Goal: Check status: Check status

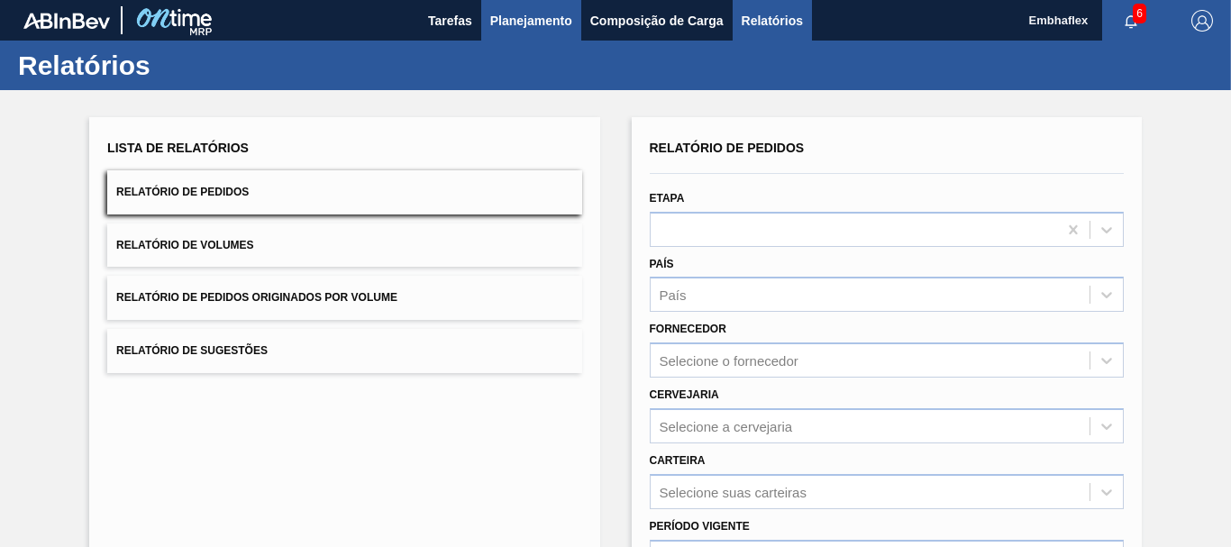
click at [529, 13] on span "Planejamento" at bounding box center [531, 21] width 82 height 22
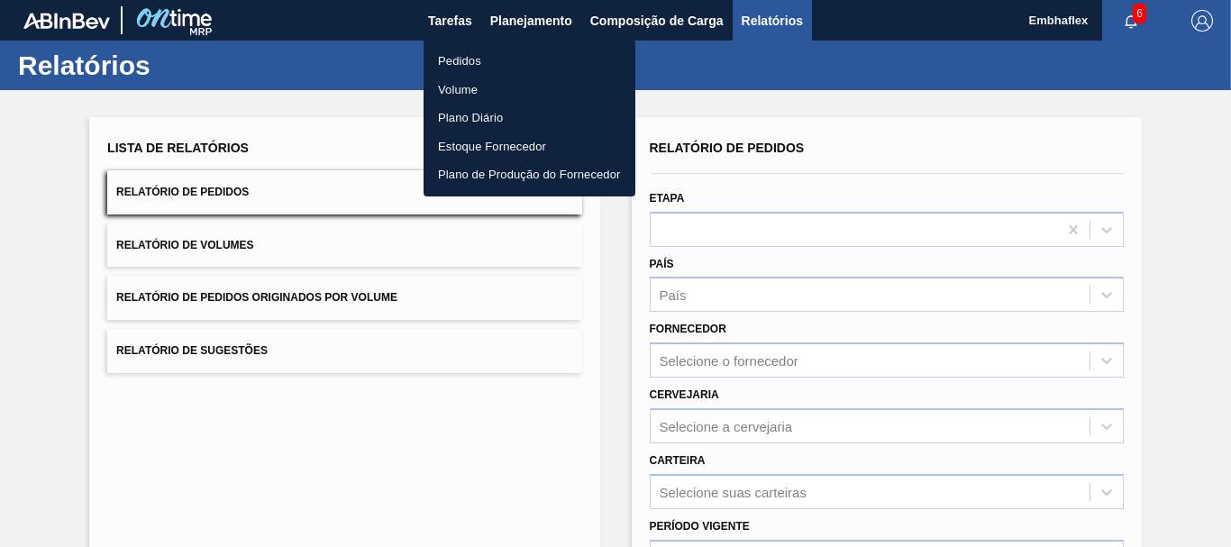
click at [522, 59] on li "Pedidos" at bounding box center [530, 61] width 212 height 29
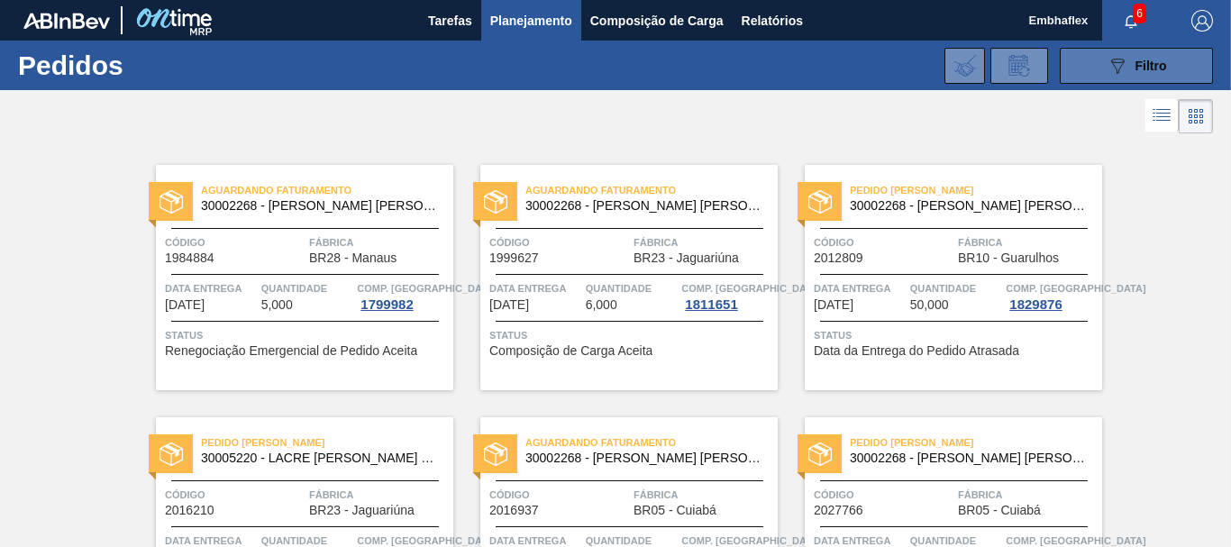
click at [1110, 70] on icon "089F7B8B-B2A5-4AFE-B5C0-19BA573D28AC" at bounding box center [1118, 66] width 22 height 22
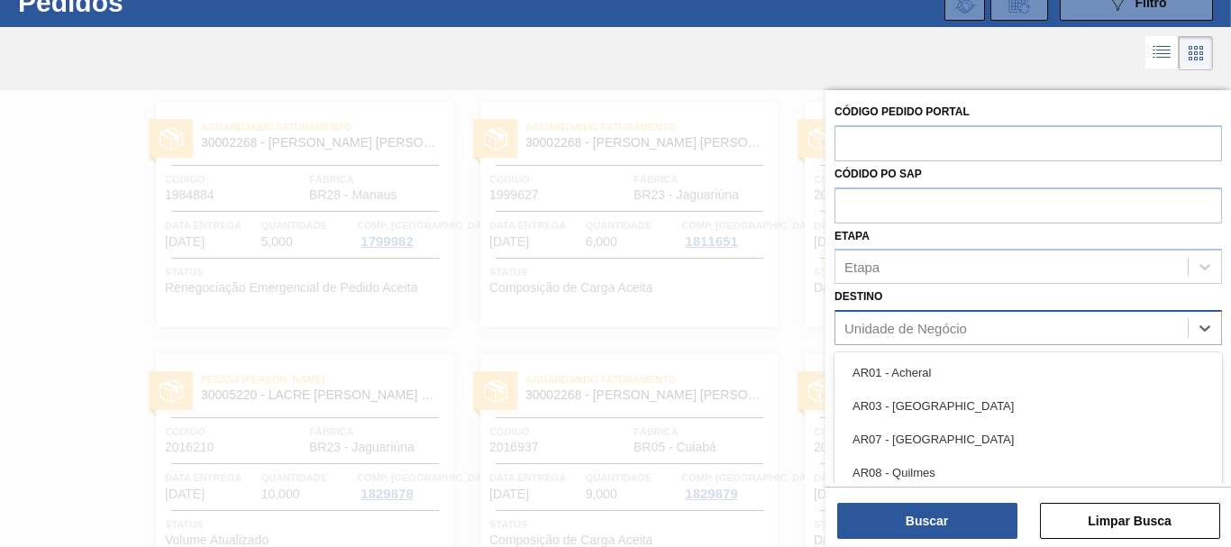
click at [900, 328] on div "Unidade de Negócio" at bounding box center [905, 328] width 123 height 15
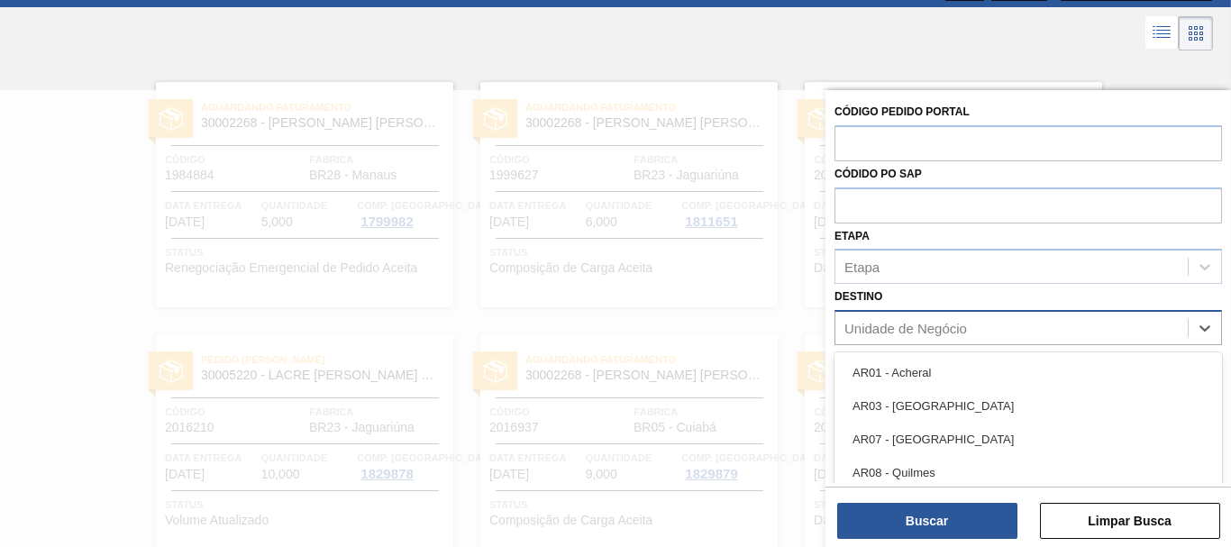
scroll to position [83, 0]
type input "gu"
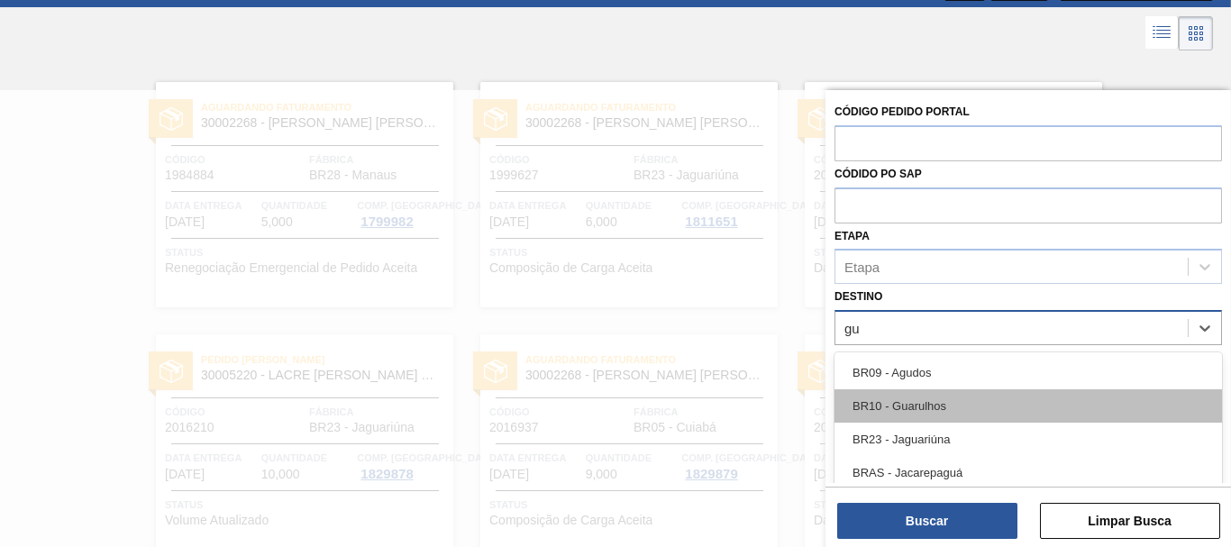
click at [1003, 418] on div "BR10 - Guarulhos" at bounding box center [1029, 405] width 388 height 33
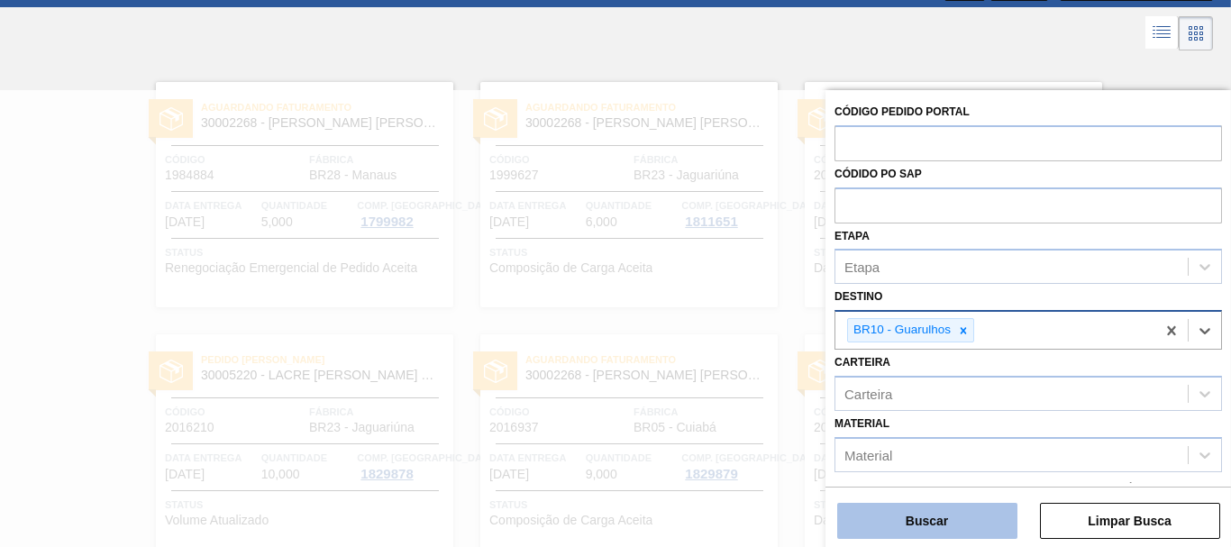
click at [969, 505] on button "Buscar" at bounding box center [927, 521] width 180 height 36
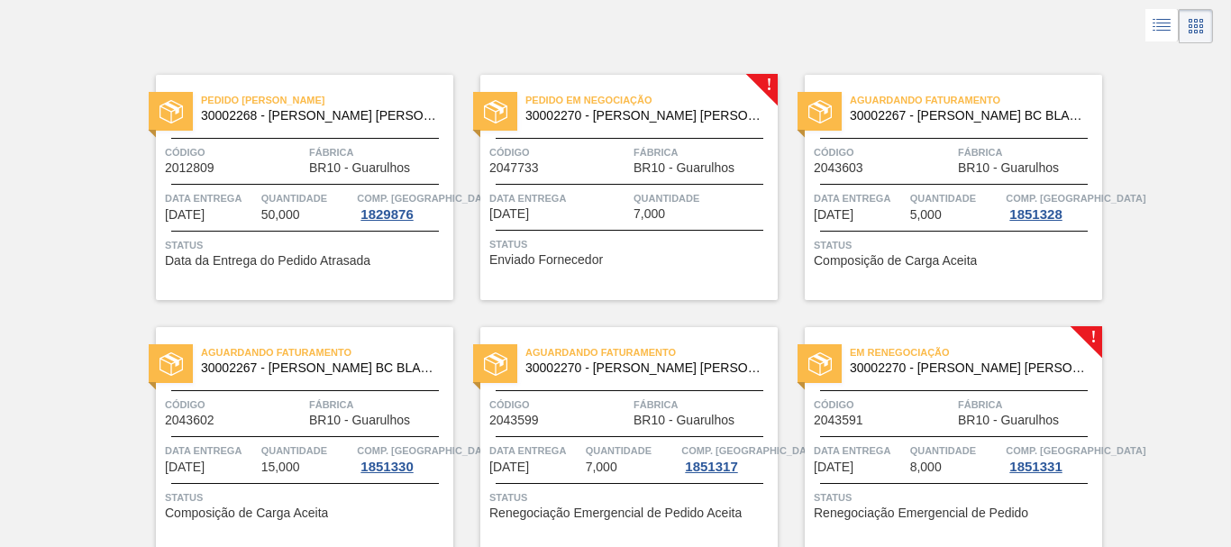
scroll to position [0, 0]
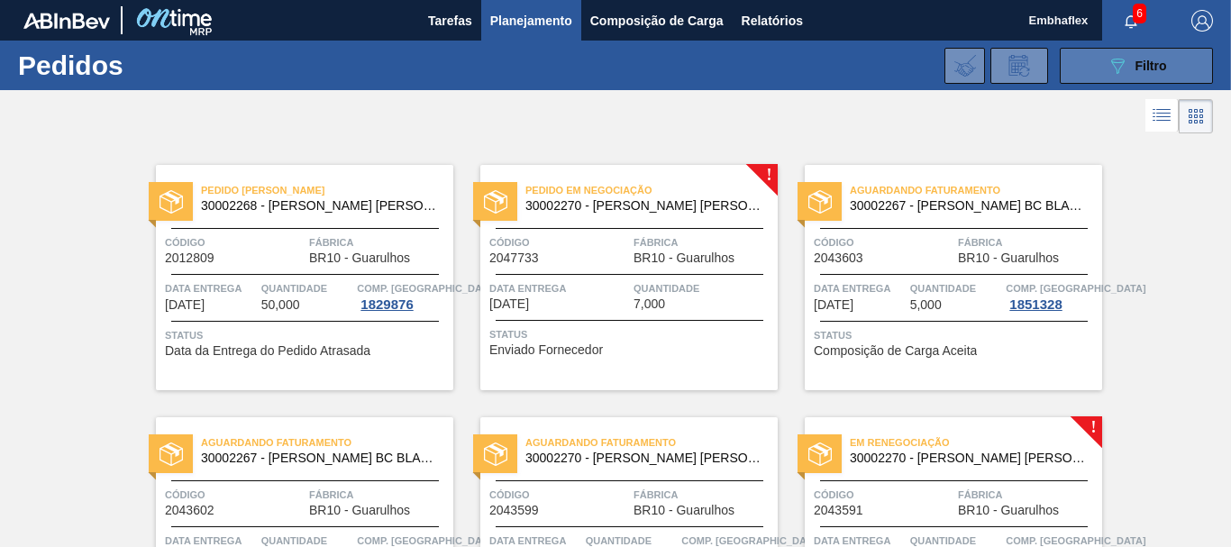
click at [1109, 77] on button "089F7B8B-B2A5-4AFE-B5C0-19BA573D28AC Filtro" at bounding box center [1136, 66] width 153 height 36
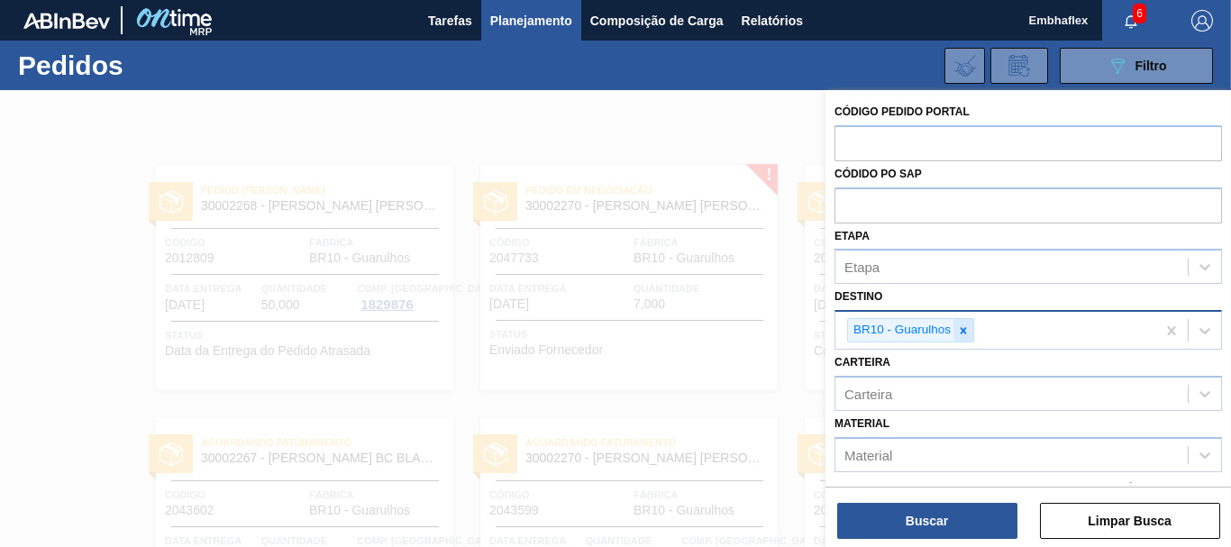
click at [957, 332] on icon at bounding box center [963, 330] width 13 height 13
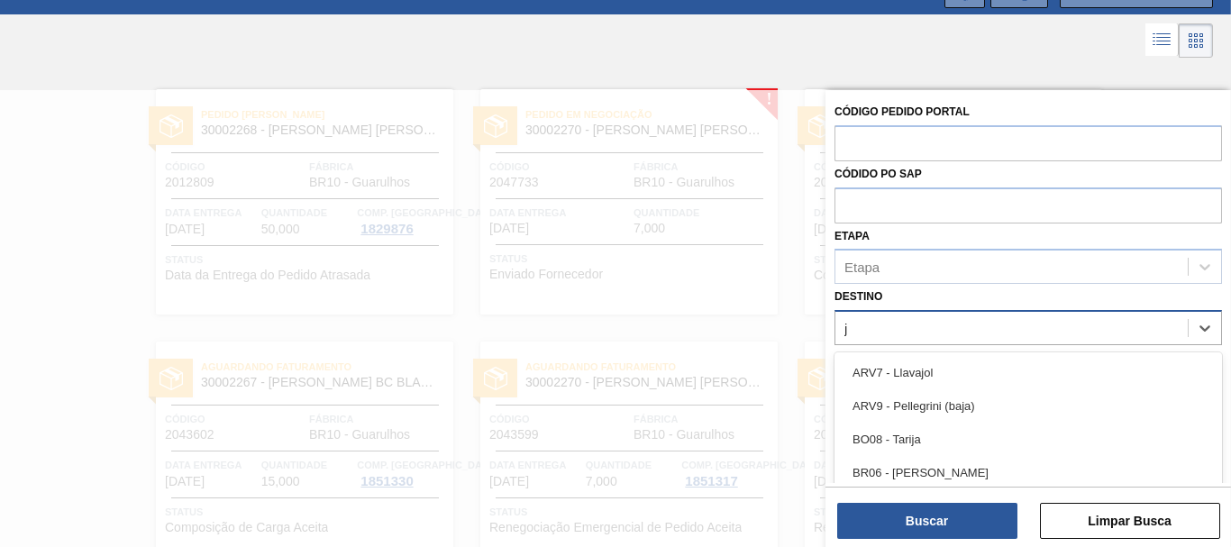
scroll to position [83, 0]
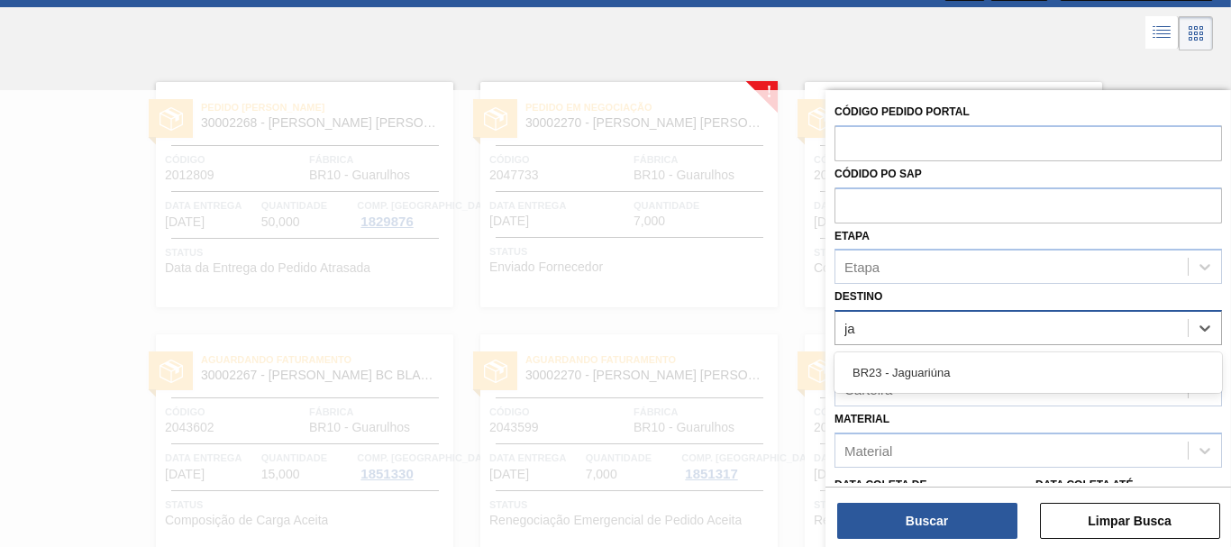
type input "jag"
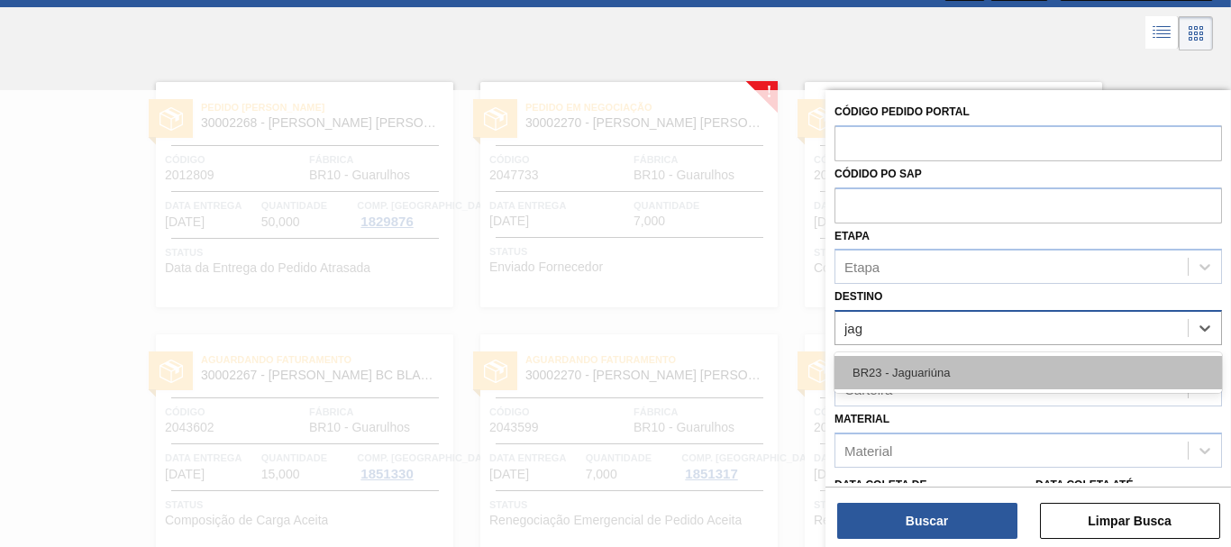
click at [958, 371] on div "BR23 - Jaguariúna" at bounding box center [1029, 372] width 388 height 33
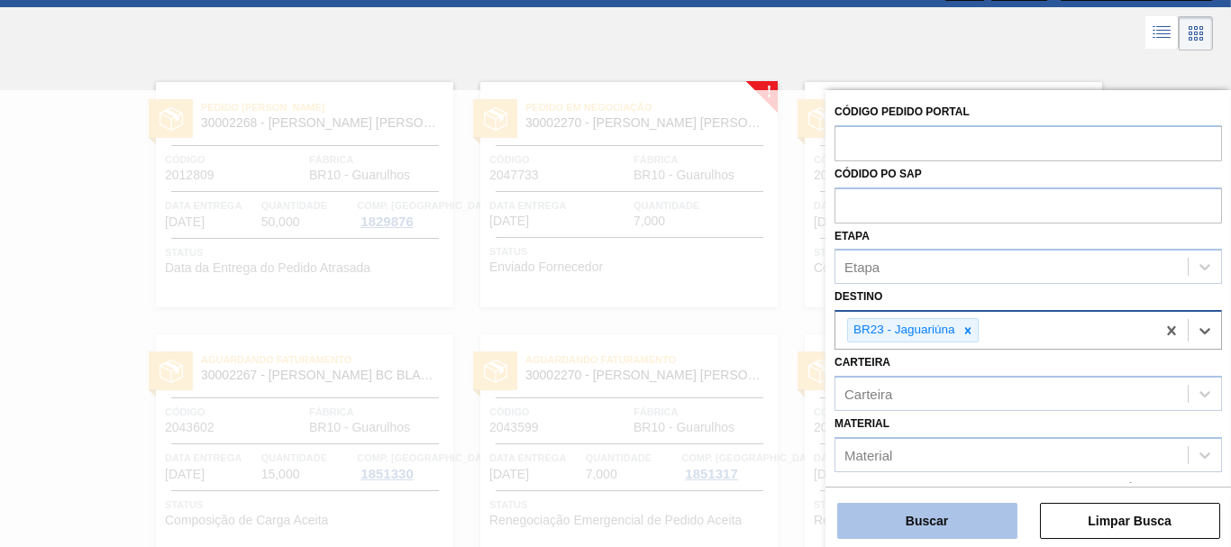
click at [941, 512] on button "Buscar" at bounding box center [927, 521] width 180 height 36
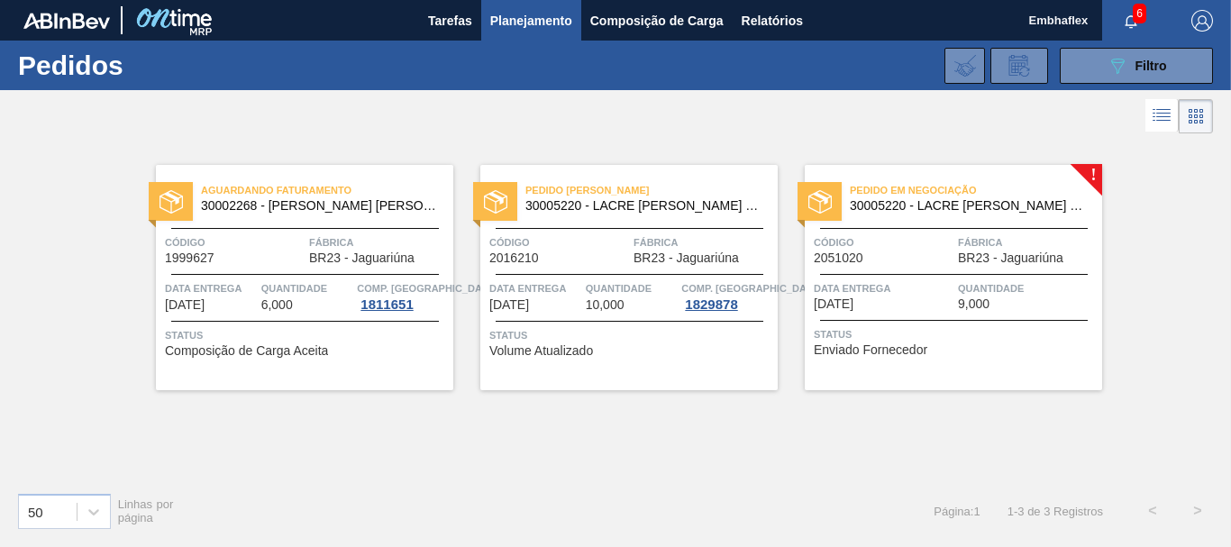
scroll to position [0, 0]
click at [637, 355] on div "Status Volume Atualizado" at bounding box center [631, 340] width 284 height 29
click at [925, 255] on div "Código 2051020" at bounding box center [884, 249] width 140 height 32
